Goal: Task Accomplishment & Management: Complete application form

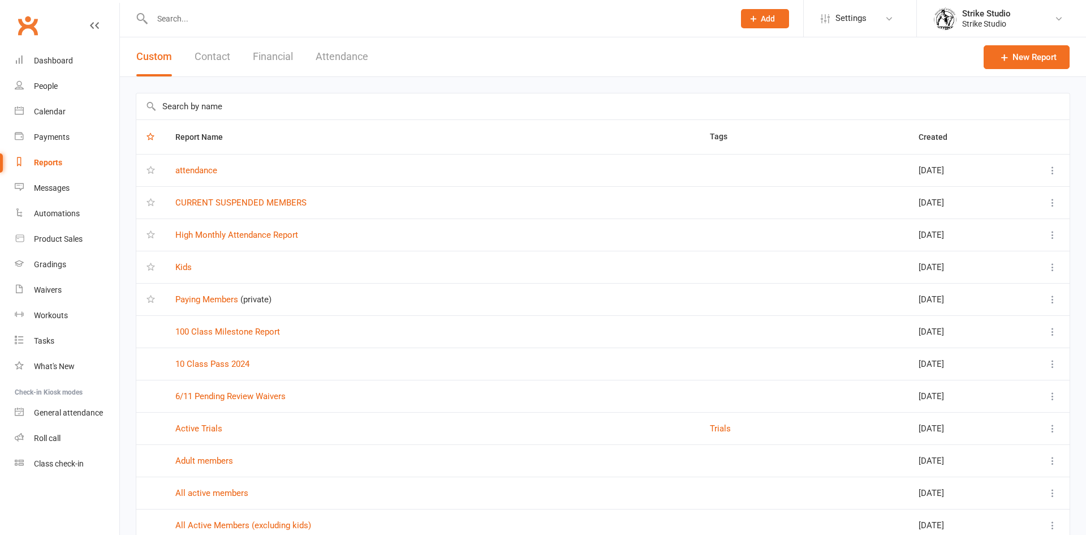
select select "100"
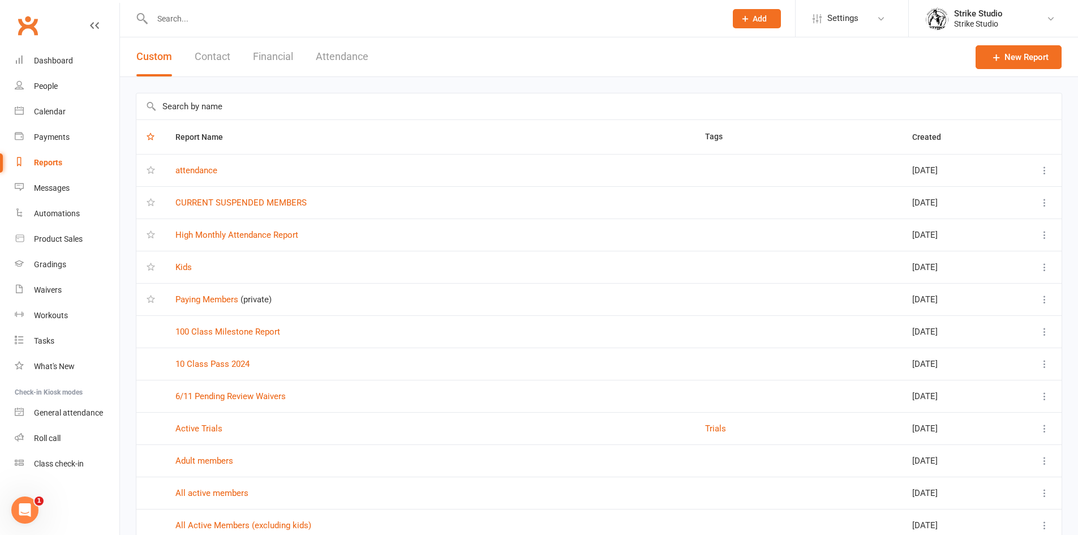
drag, startPoint x: 334, startPoint y: 16, endPoint x: 341, endPoint y: 14, distance: 7.4
click at [337, 15] on input "text" at bounding box center [433, 19] width 569 height 16
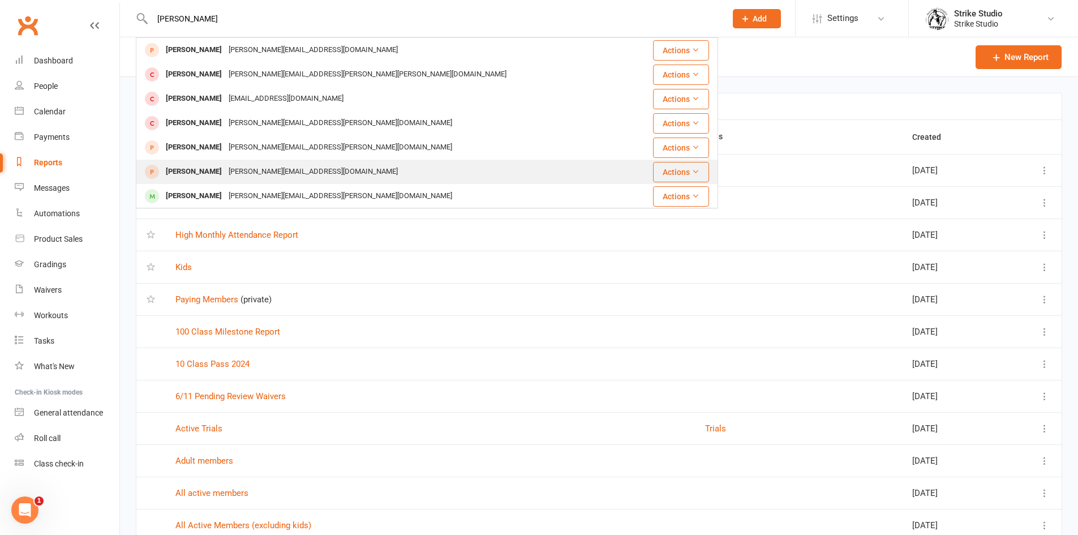
type input "[PERSON_NAME]"
click at [303, 175] on div "[PERSON_NAME][EMAIL_ADDRESS][DOMAIN_NAME]" at bounding box center [313, 171] width 176 height 16
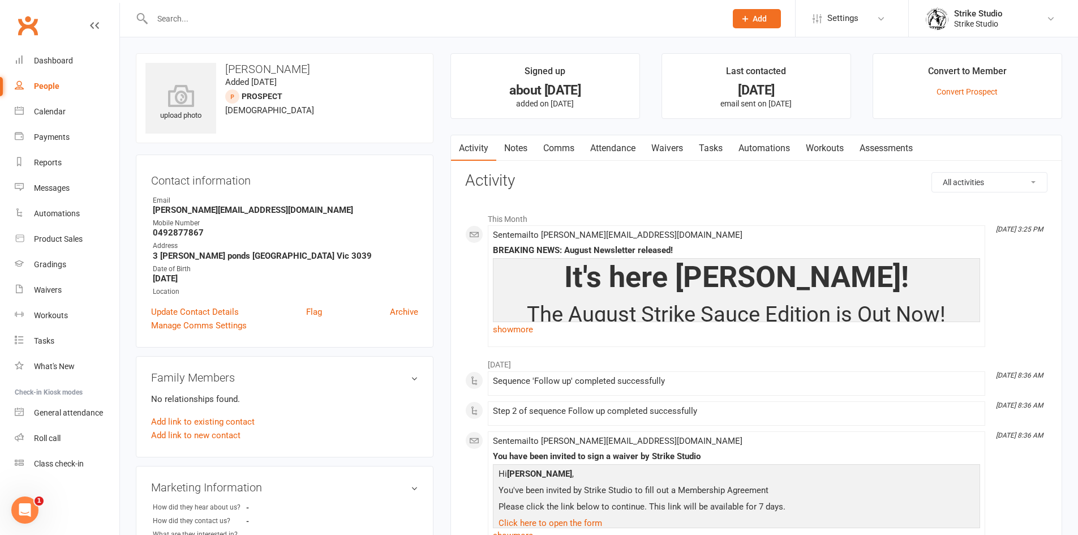
click at [450, 10] on div at bounding box center [427, 18] width 582 height 37
click at [441, 16] on input "text" at bounding box center [433, 19] width 569 height 16
type input "m"
click at [46, 113] on div "Calendar" at bounding box center [50, 111] width 32 height 9
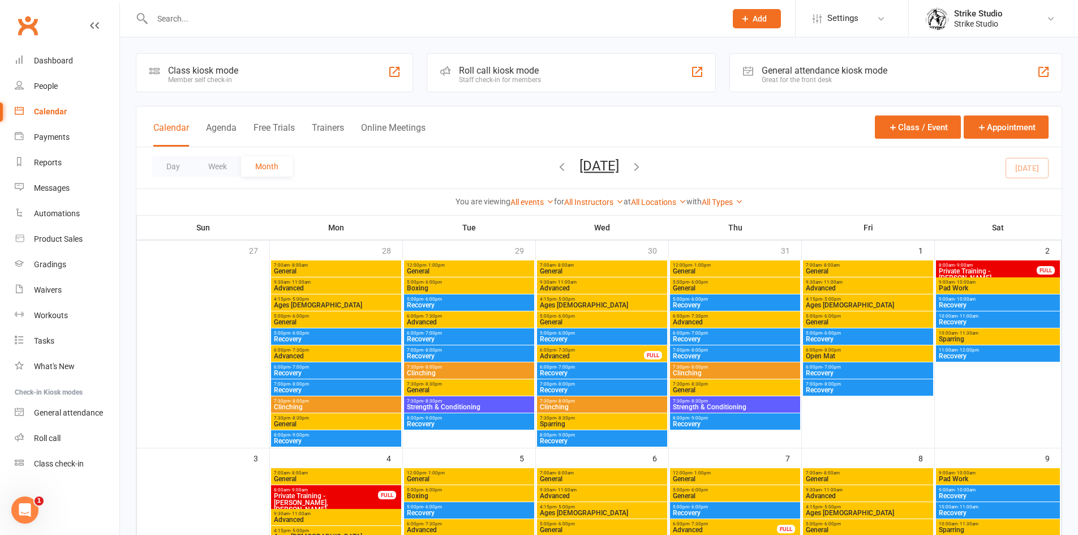
click at [816, 348] on span "6:00pm - 8:00pm" at bounding box center [868, 349] width 126 height 5
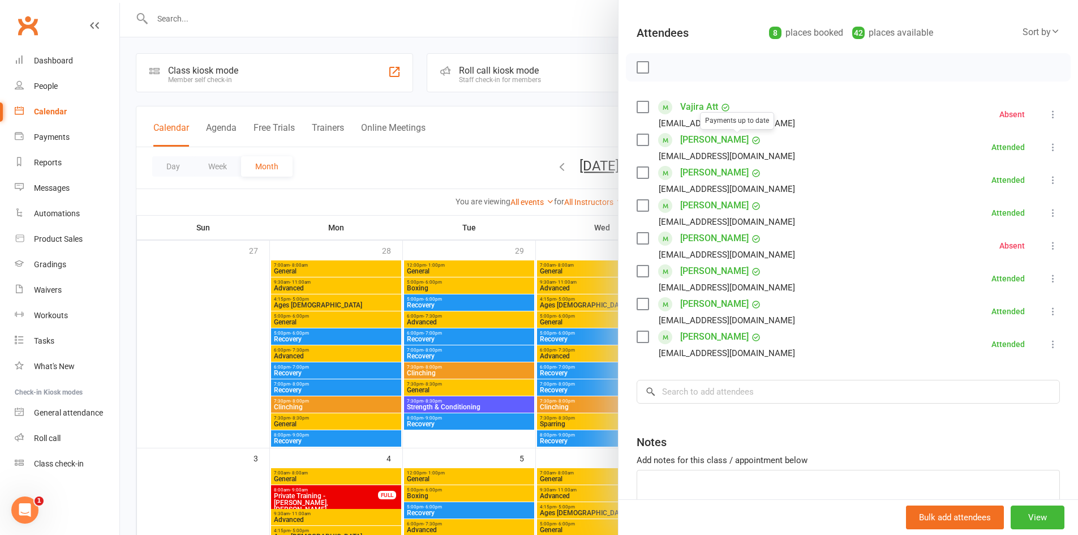
scroll to position [113, 0]
click at [575, 123] on div at bounding box center [599, 267] width 958 height 535
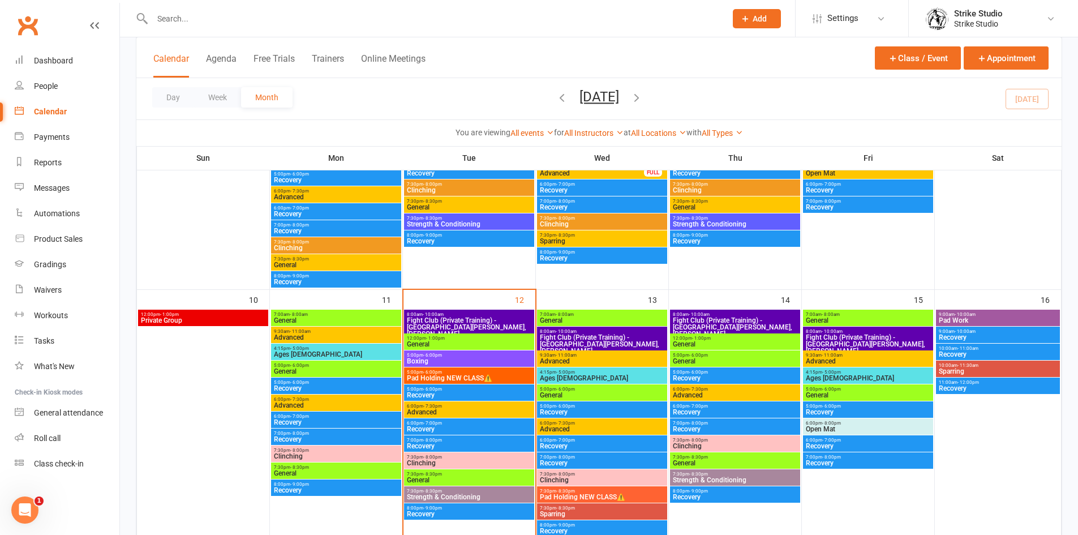
scroll to position [396, 0]
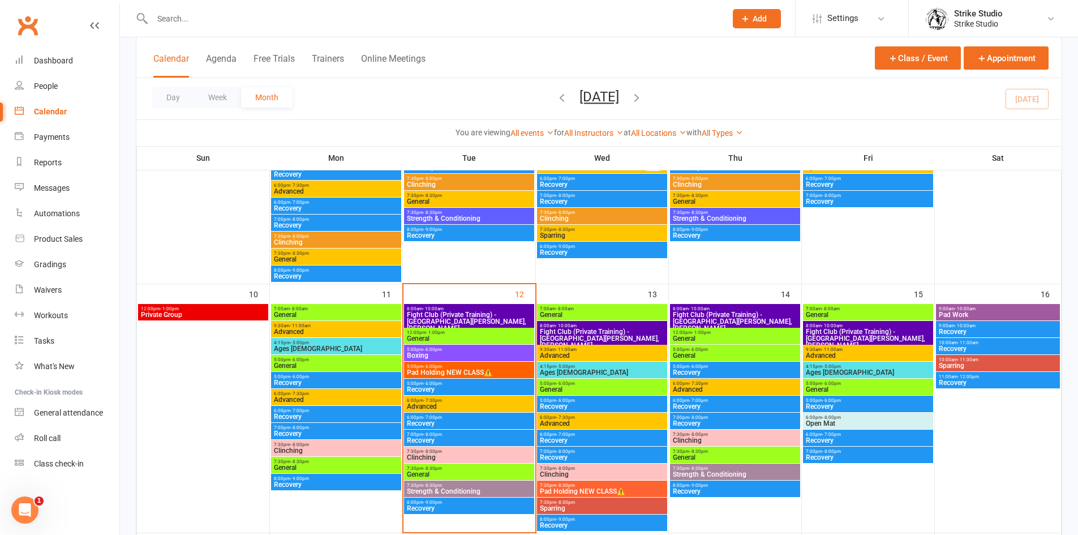
click at [438, 15] on input "text" at bounding box center [433, 19] width 569 height 16
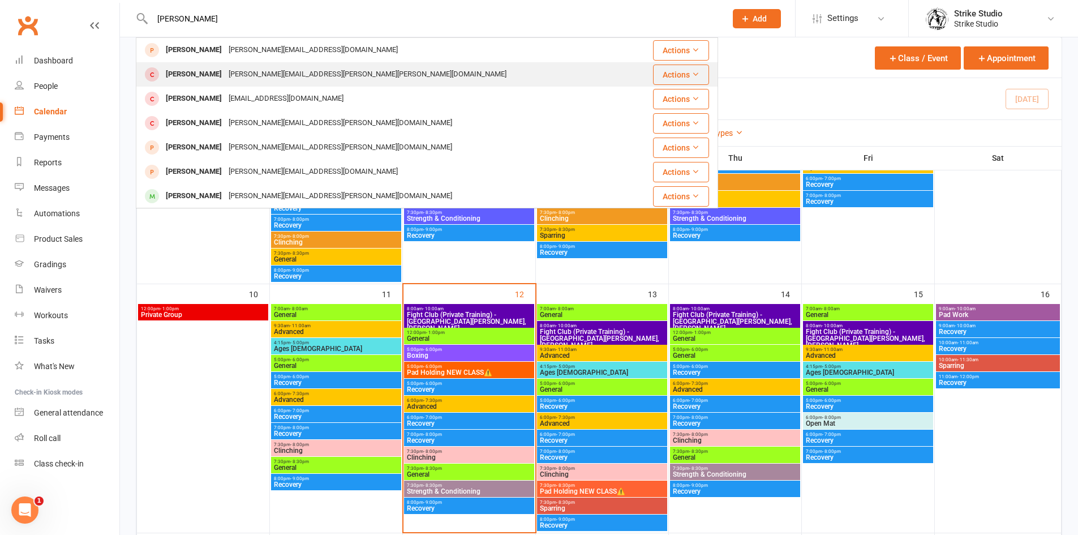
scroll to position [57, 0]
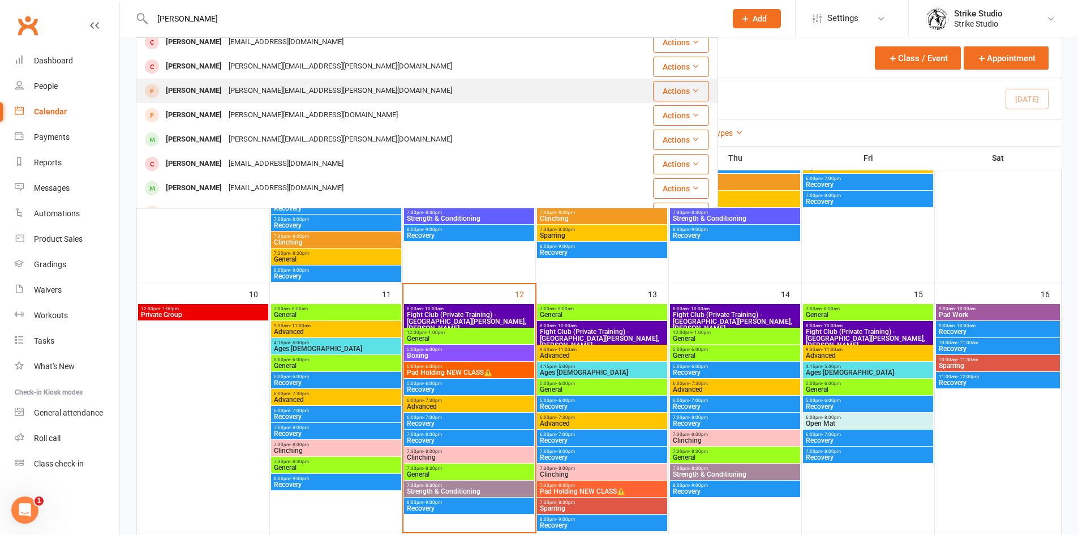
type input "[PERSON_NAME]"
click at [286, 88] on div "[PERSON_NAME][EMAIL_ADDRESS][PERSON_NAME][DOMAIN_NAME]" at bounding box center [340, 91] width 230 height 16
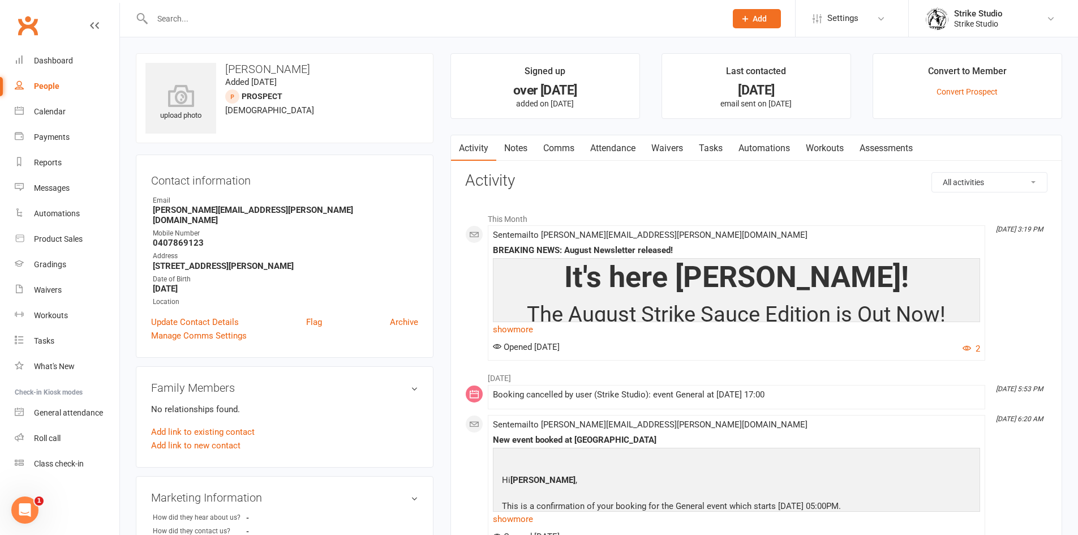
drag, startPoint x: 326, startPoint y: 10, endPoint x: 381, endPoint y: 27, distance: 57.8
click at [332, 14] on input "text" at bounding box center [433, 19] width 569 height 16
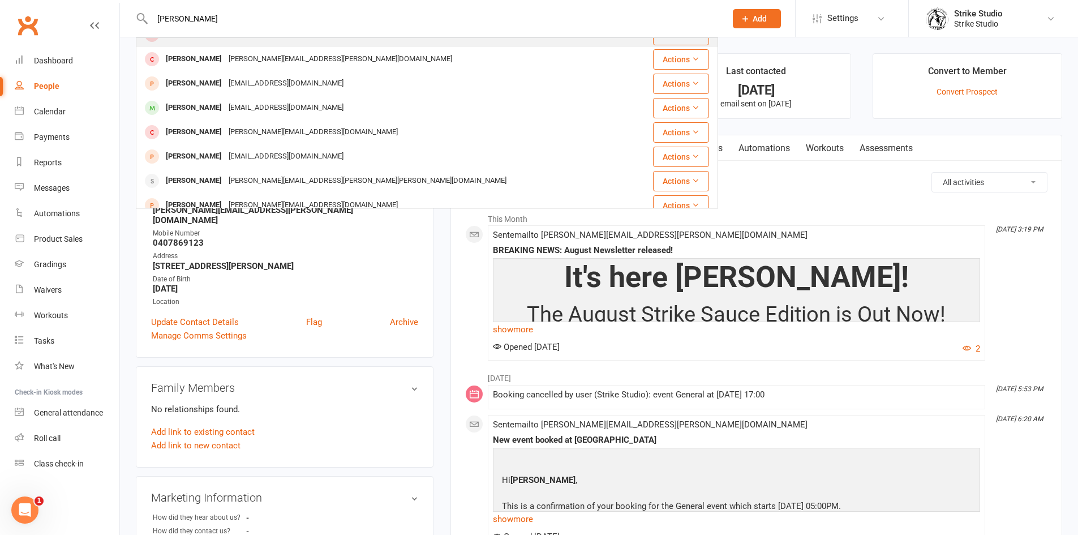
scroll to position [317, 0]
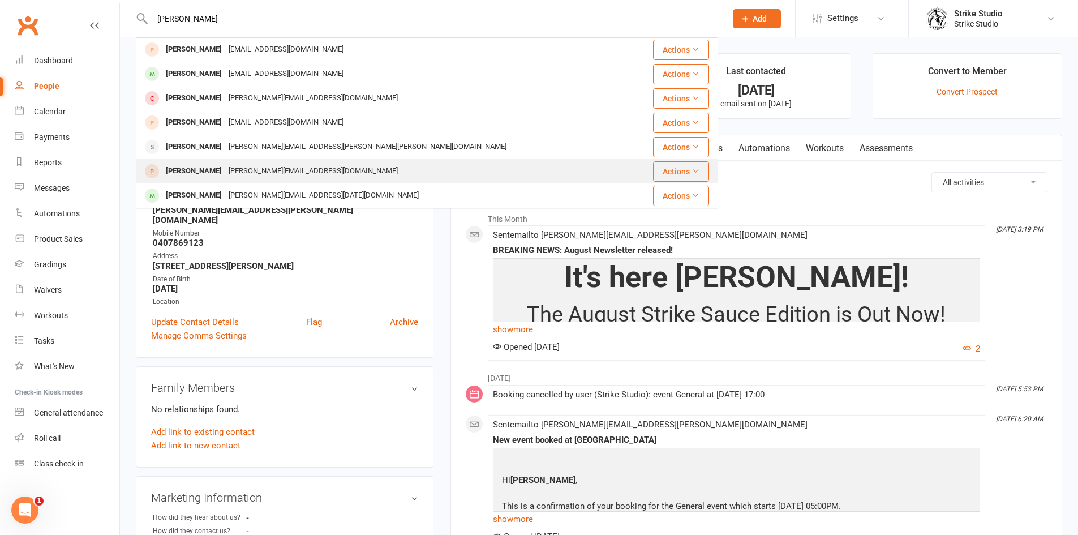
type input "[PERSON_NAME]"
click at [239, 171] on div "[PERSON_NAME][EMAIL_ADDRESS][DOMAIN_NAME]" at bounding box center [313, 171] width 176 height 16
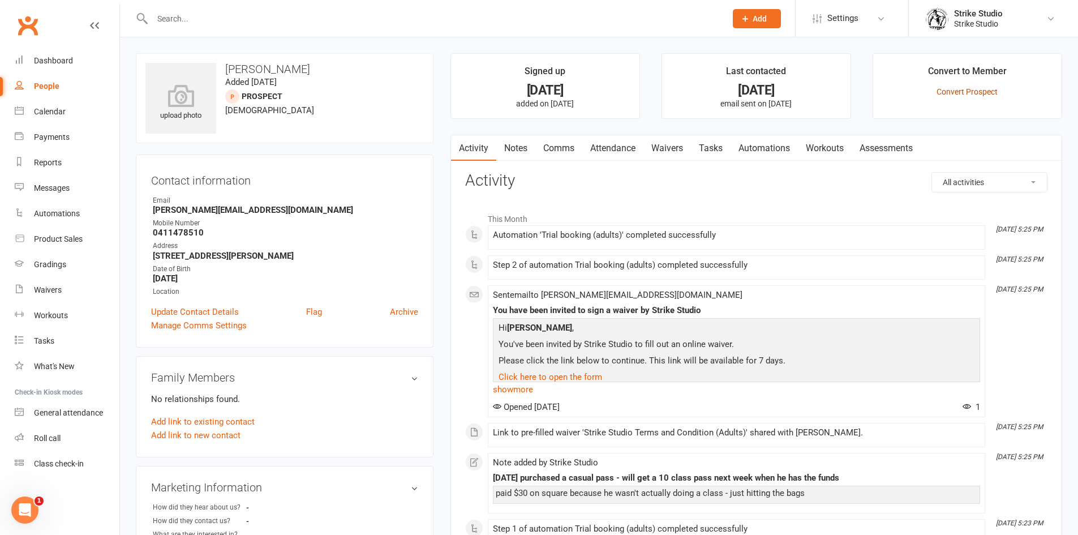
click at [946, 87] on link "Convert Prospect" at bounding box center [966, 91] width 61 height 9
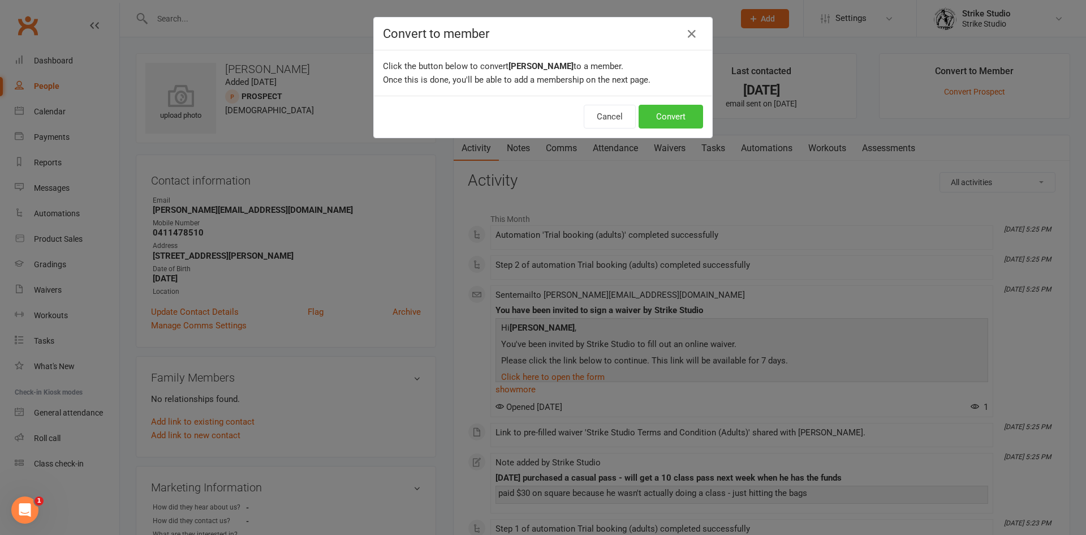
click at [677, 116] on button "Convert" at bounding box center [671, 117] width 64 height 24
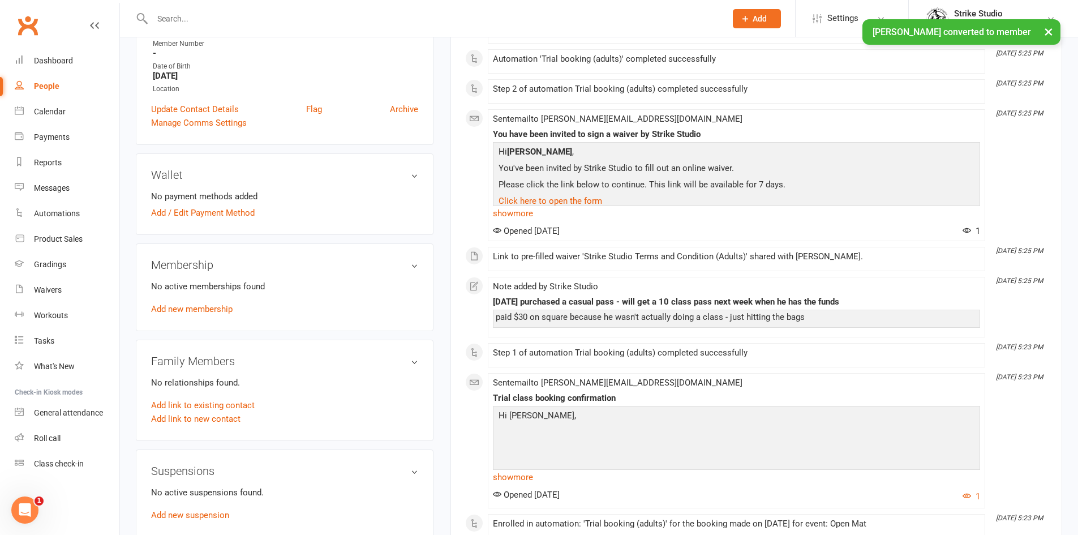
scroll to position [226, 0]
click at [204, 304] on link "Add new membership" at bounding box center [191, 308] width 81 height 10
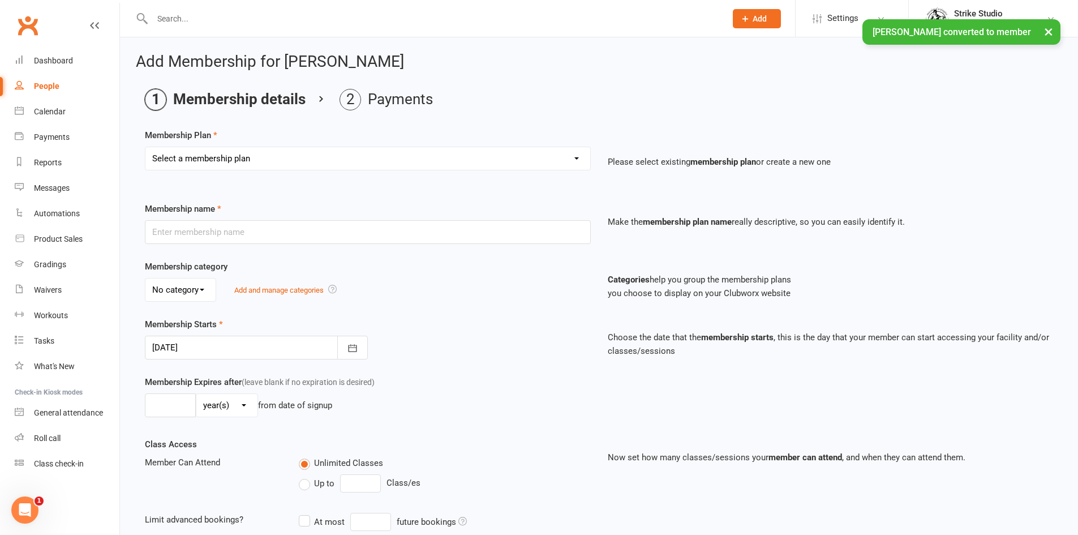
click at [315, 147] on div "Select a membership plan Create new Membership Plan Staff Prepaid (12 month mem…" at bounding box center [368, 159] width 446 height 24
click at [320, 155] on select "Select a membership plan Create new Membership Plan Staff Prepaid (12 month mem…" at bounding box center [367, 158] width 445 height 23
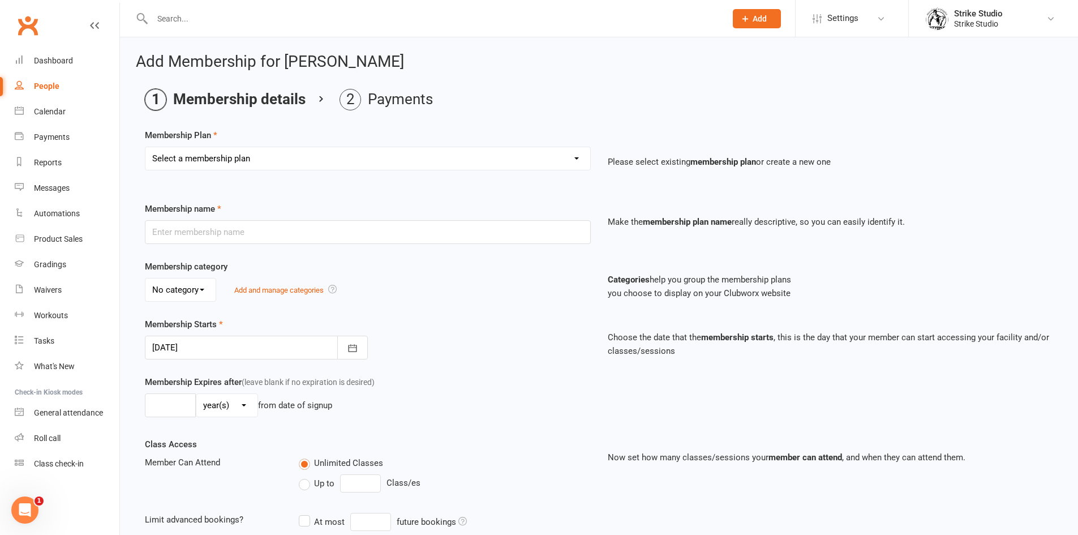
drag, startPoint x: 270, startPoint y: 165, endPoint x: 252, endPoint y: 161, distance: 18.1
click at [268, 164] on select "Select a membership plan Create new Membership Plan Staff Prepaid (12 month mem…" at bounding box center [367, 158] width 445 height 23
select select "5"
click at [145, 147] on select "Select a membership plan Create new Membership Plan Staff Prepaid (12 month mem…" at bounding box center [367, 158] width 445 height 23
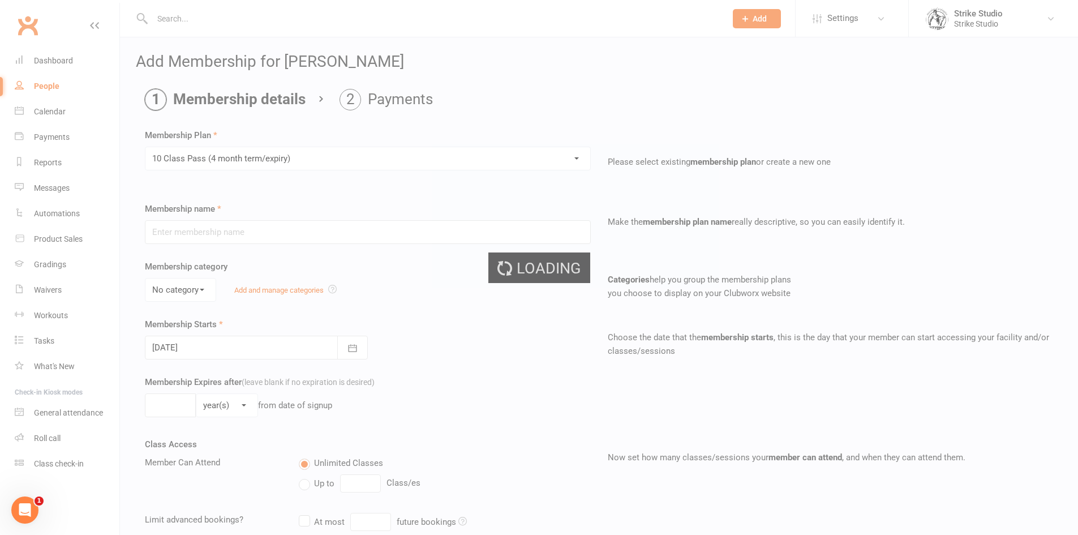
type input "10 Class Pass (4 month term/expiry)"
select select "0"
type input "4"
select select "2"
type input "10"
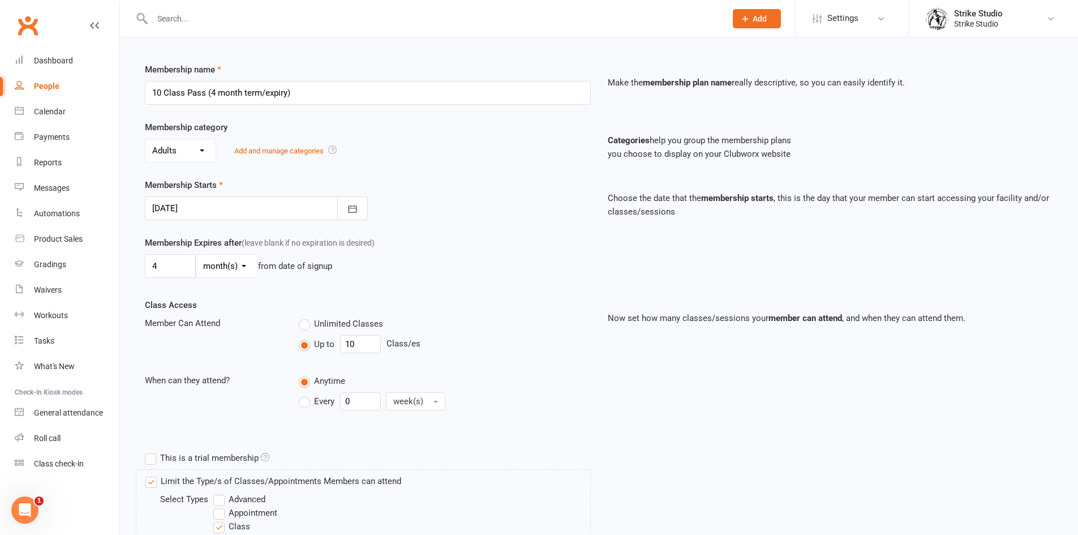
scroll to position [113, 0]
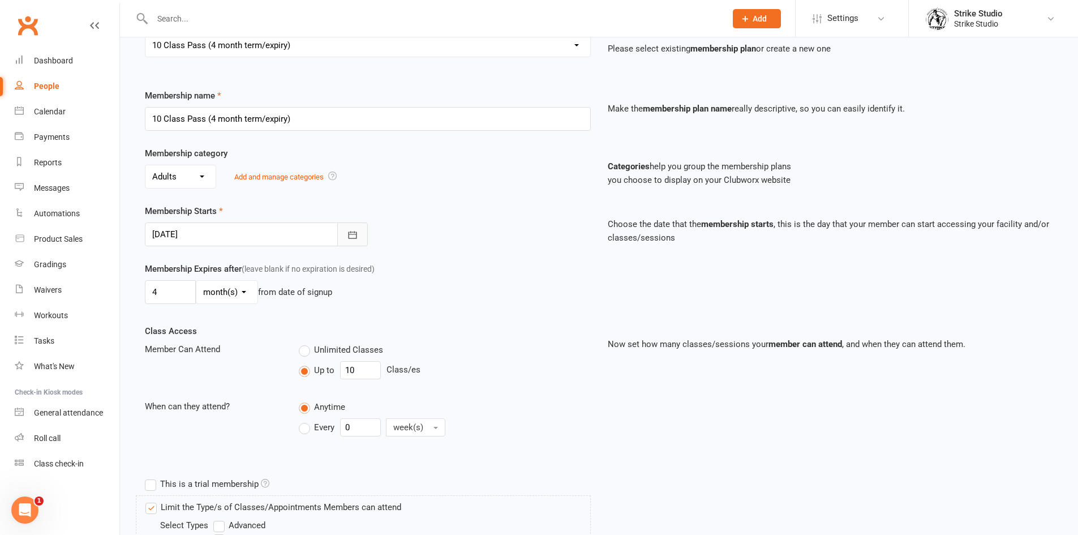
click at [346, 229] on button "button" at bounding box center [352, 234] width 31 height 24
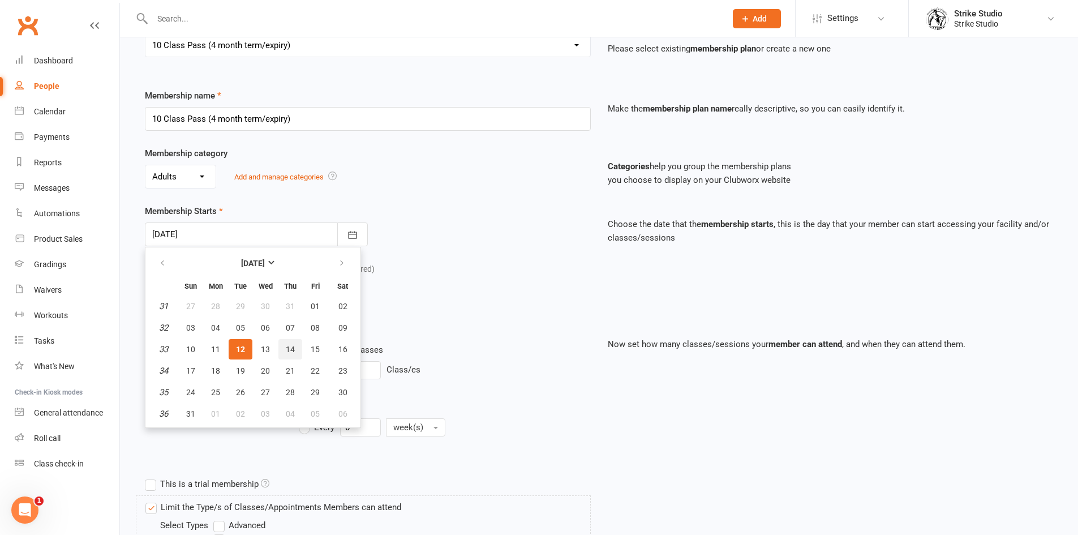
click at [289, 351] on span "14" at bounding box center [290, 349] width 9 height 9
type input "[DATE]"
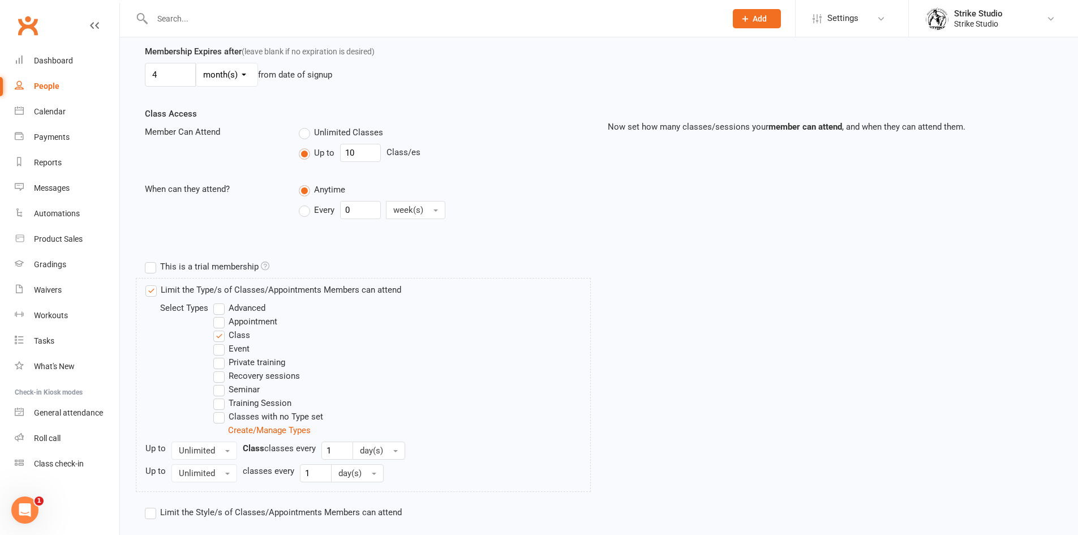
scroll to position [393, 0]
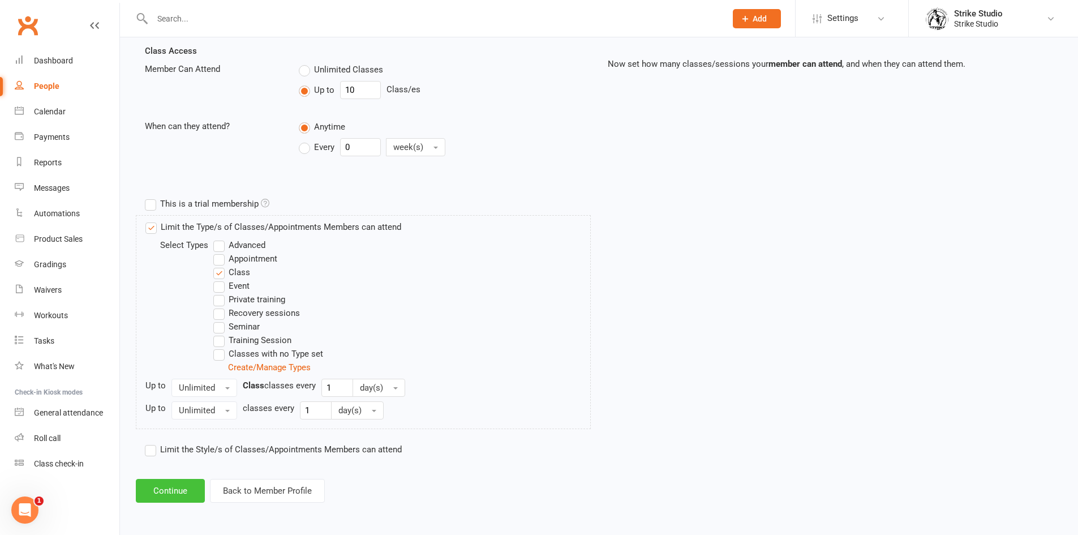
click at [183, 484] on button "Continue" at bounding box center [170, 491] width 69 height 24
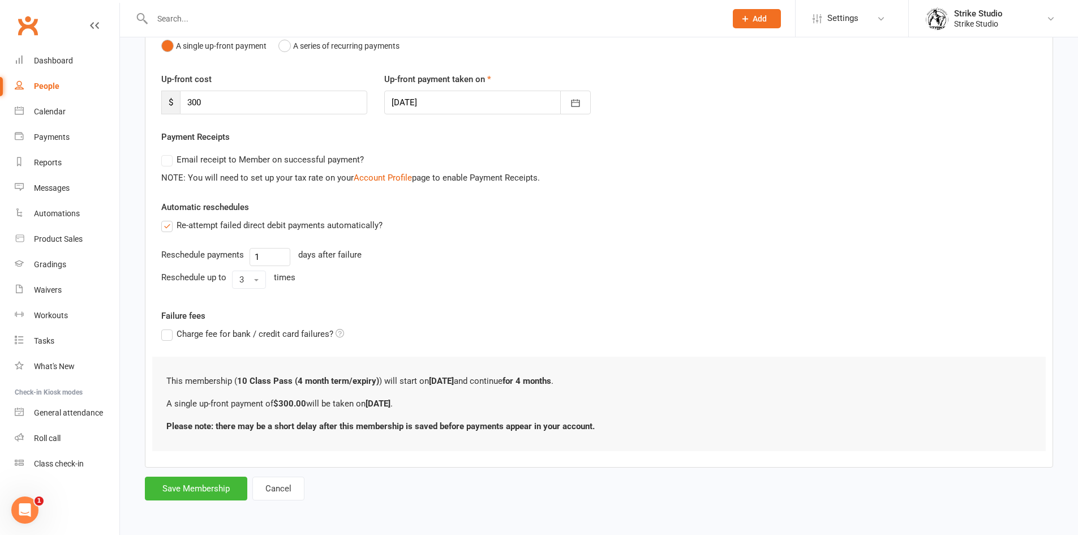
scroll to position [0, 0]
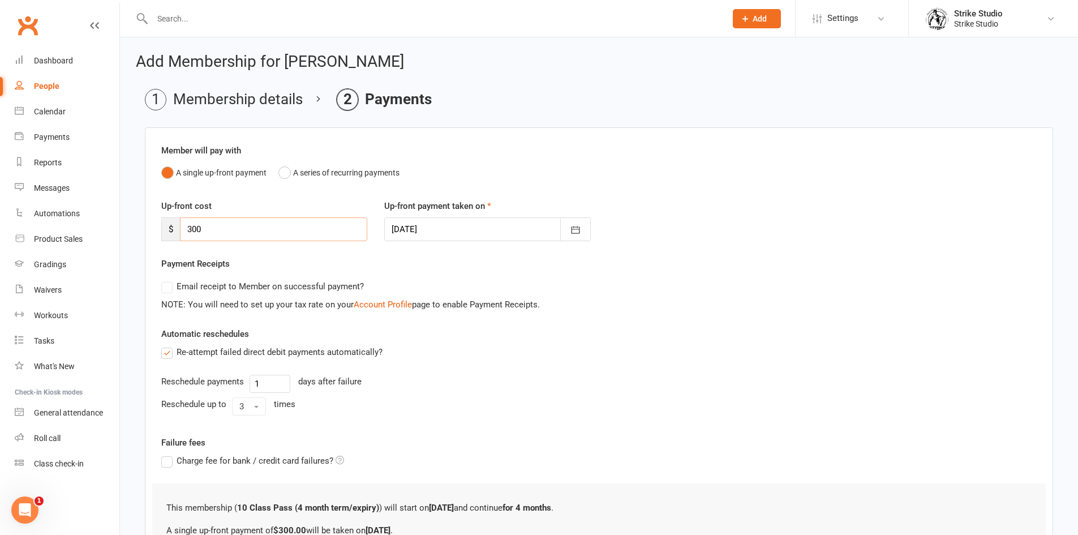
click at [199, 225] on input "300" at bounding box center [273, 229] width 187 height 24
type input "0"
click at [264, 197] on div "Member will pay with A single up-front payment A series of recurring payments U…" at bounding box center [599, 337] width 908 height 421
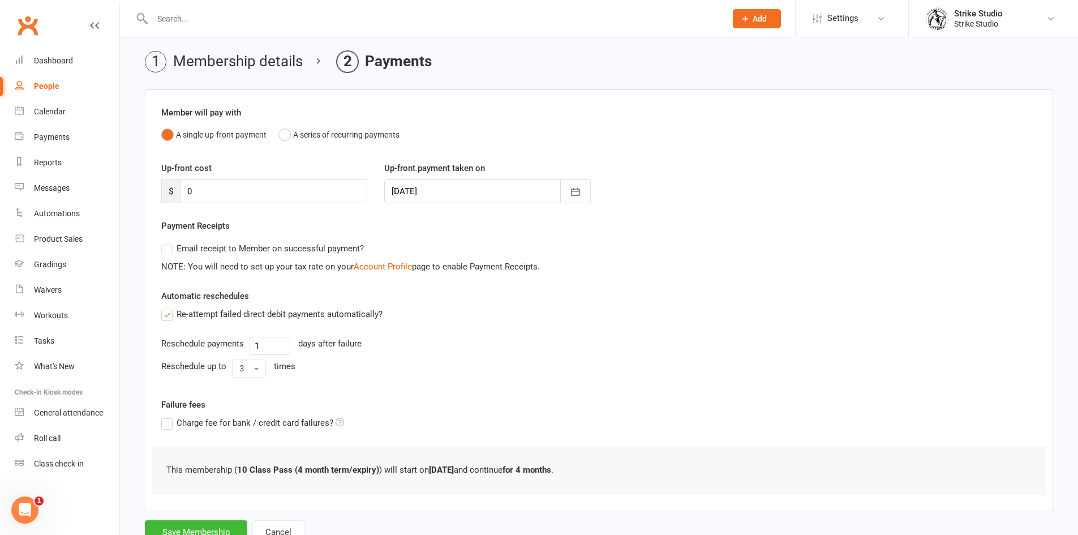
scroll to position [81, 0]
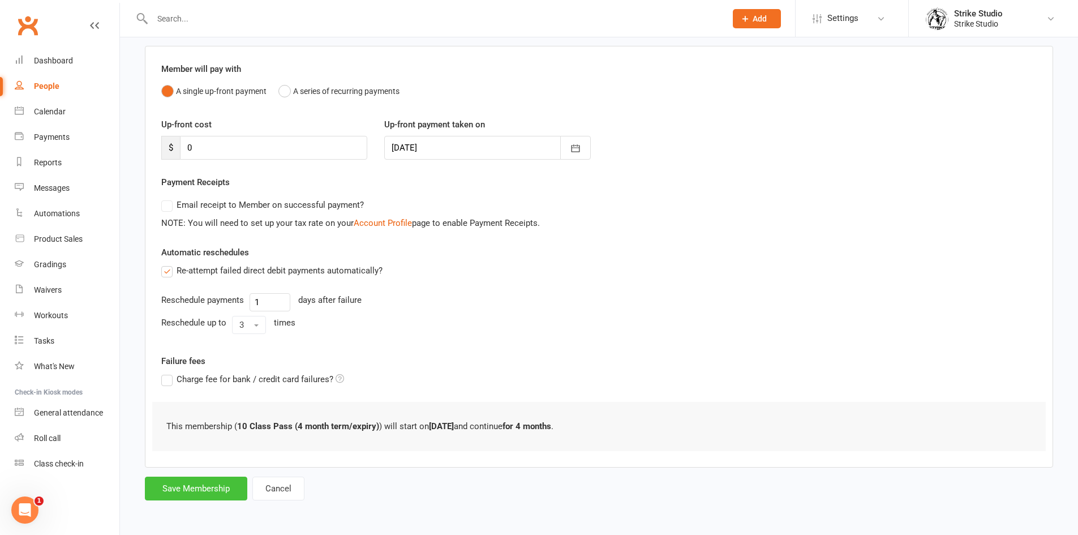
click at [200, 484] on button "Save Membership" at bounding box center [196, 488] width 102 height 24
